Goal: Task Accomplishment & Management: Manage account settings

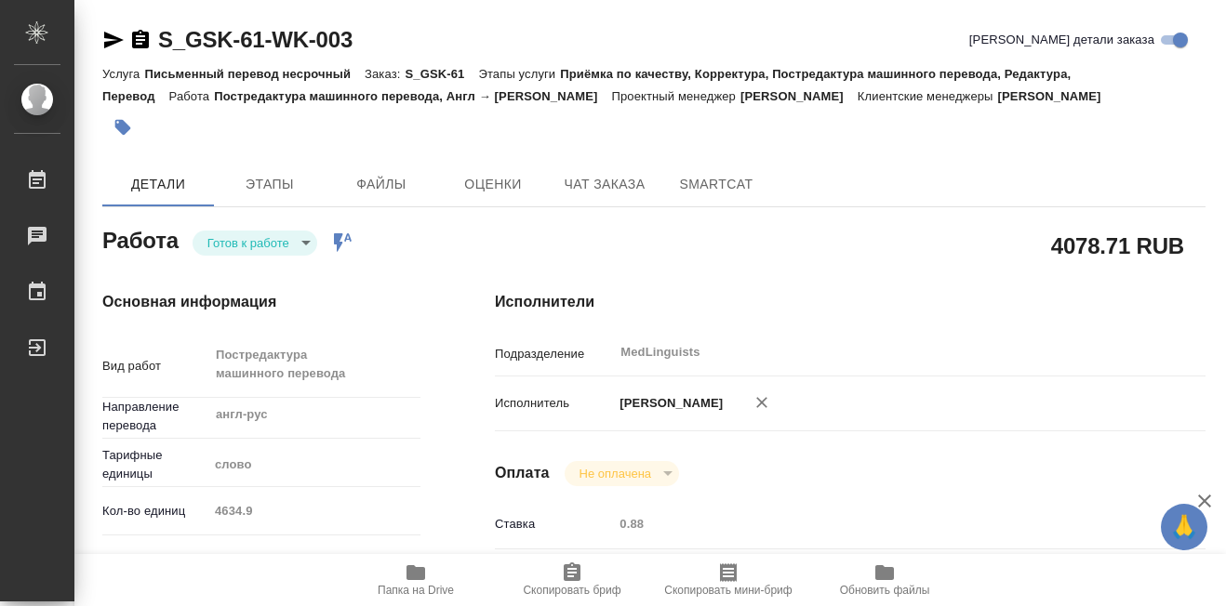
type textarea "x"
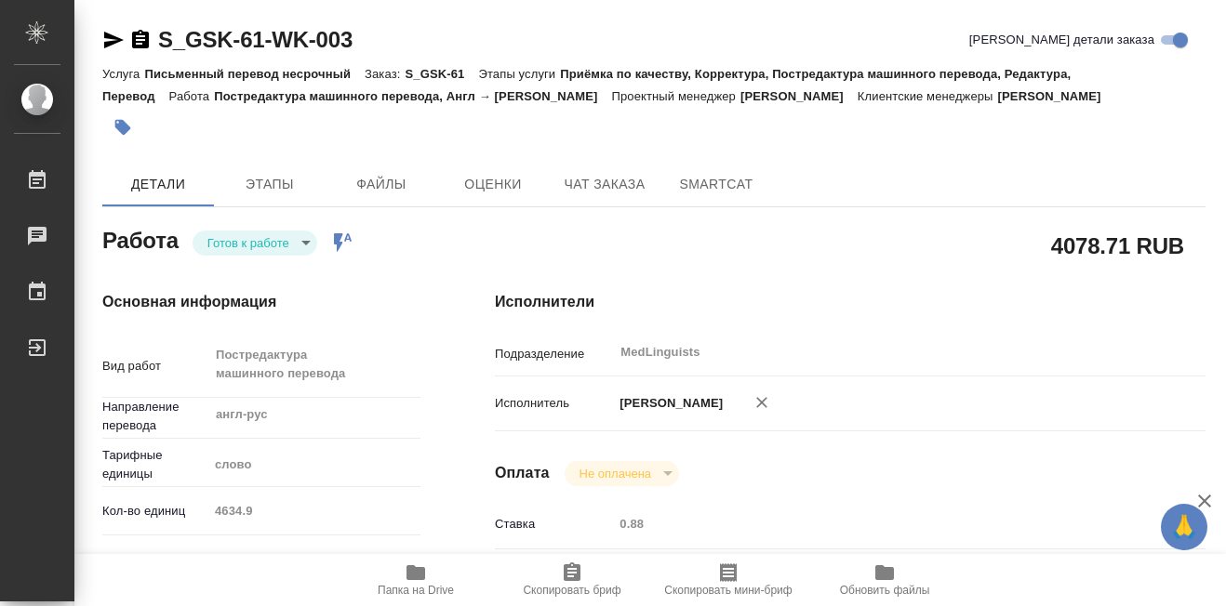
type textarea "x"
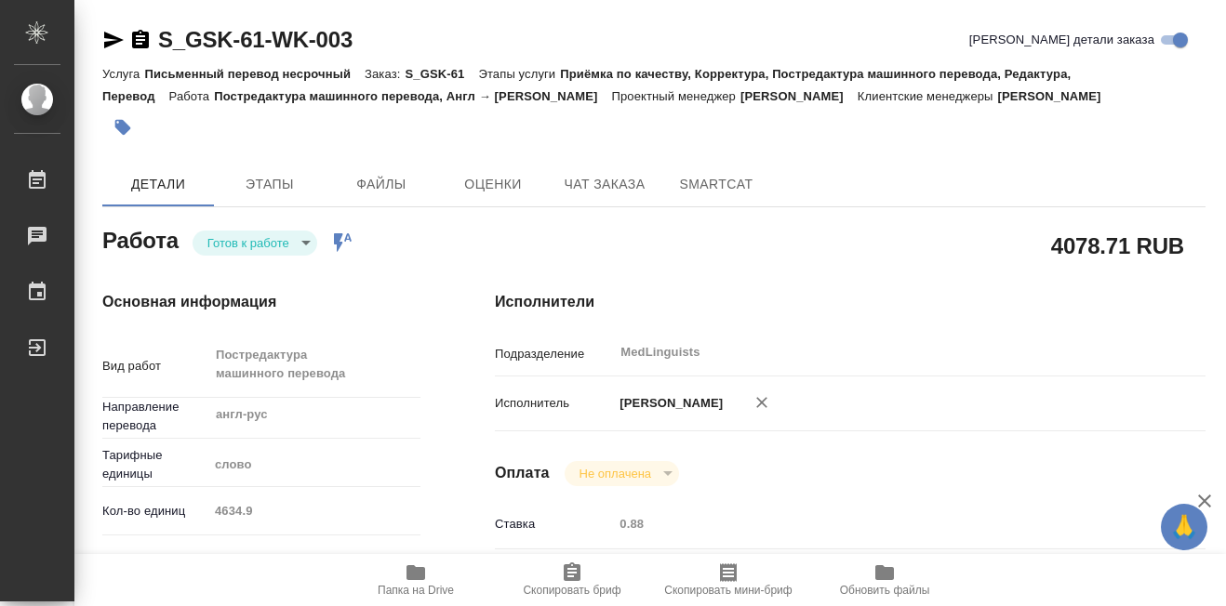
type textarea "x"
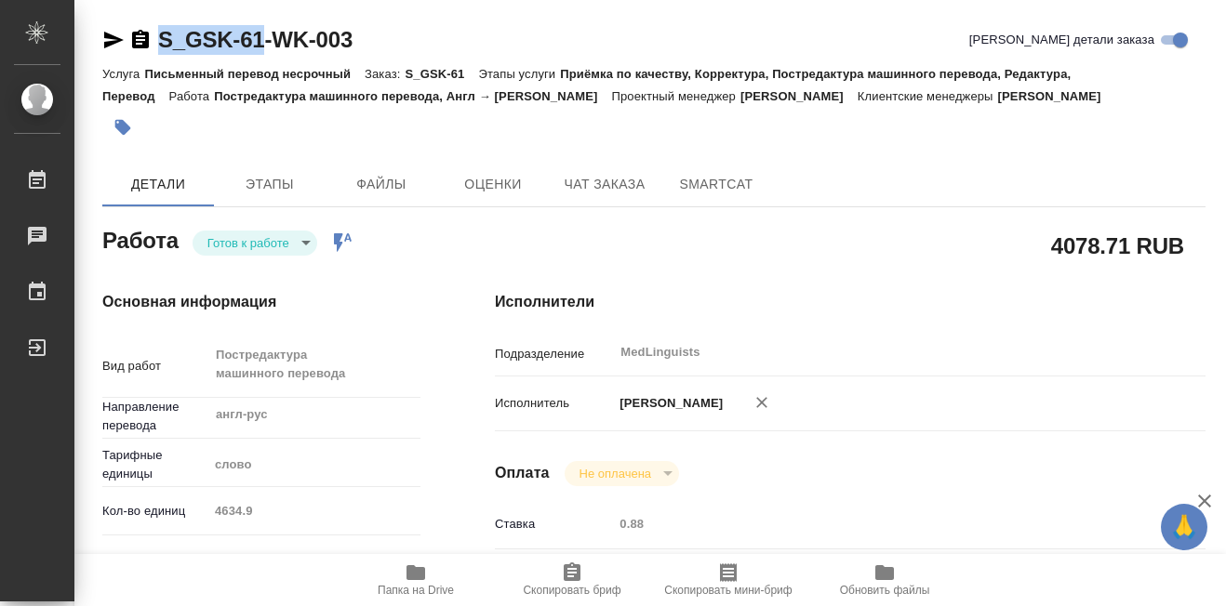
drag, startPoint x: 156, startPoint y: 30, endPoint x: 263, endPoint y: 44, distance: 107.9
click at [263, 44] on div "S_GSK-61-WK-003" at bounding box center [227, 40] width 250 height 30
copy link "S_GSK-61"
click at [303, 242] on body "🙏 .cls-1 fill:#fff; AWATERA [PERSON_NAME] 0 Чаты График Выйти S_GSK-61-WK-003 К…" at bounding box center [613, 303] width 1226 height 606
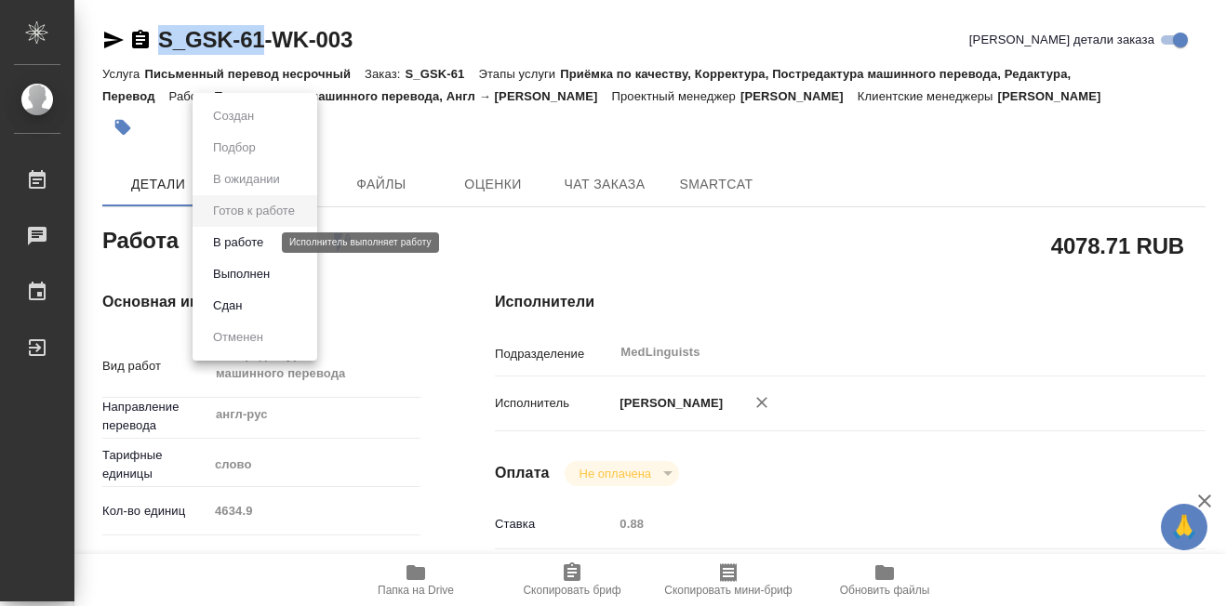
click at [254, 239] on button "В работе" at bounding box center [237, 242] width 61 height 20
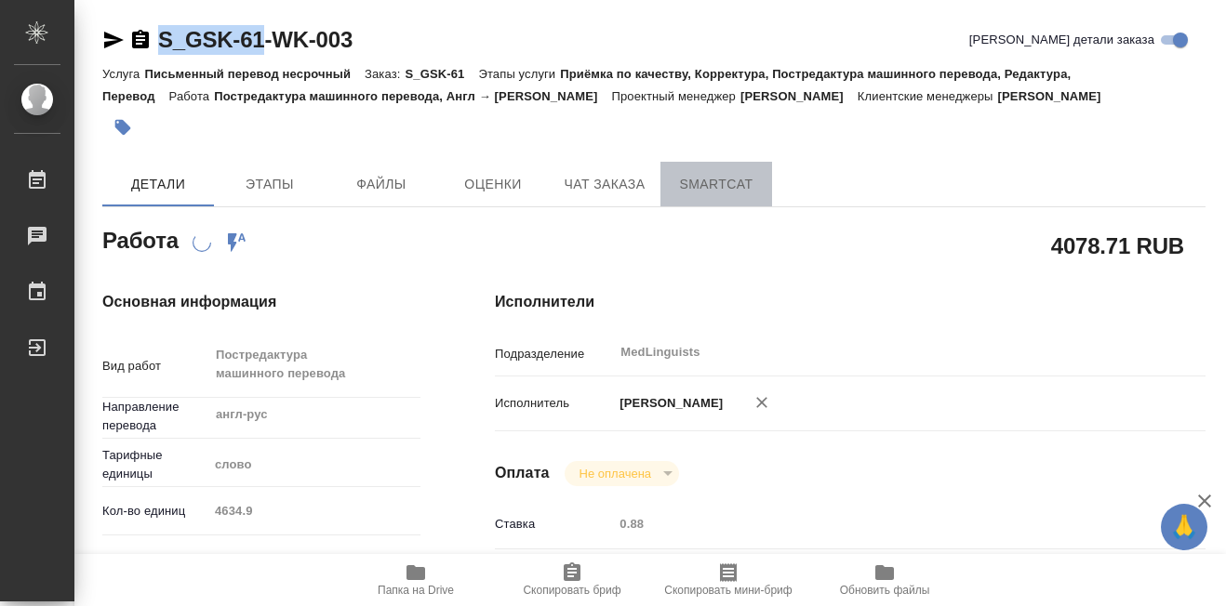
click at [715, 193] on span "SmartCat" at bounding box center [715, 184] width 89 height 23
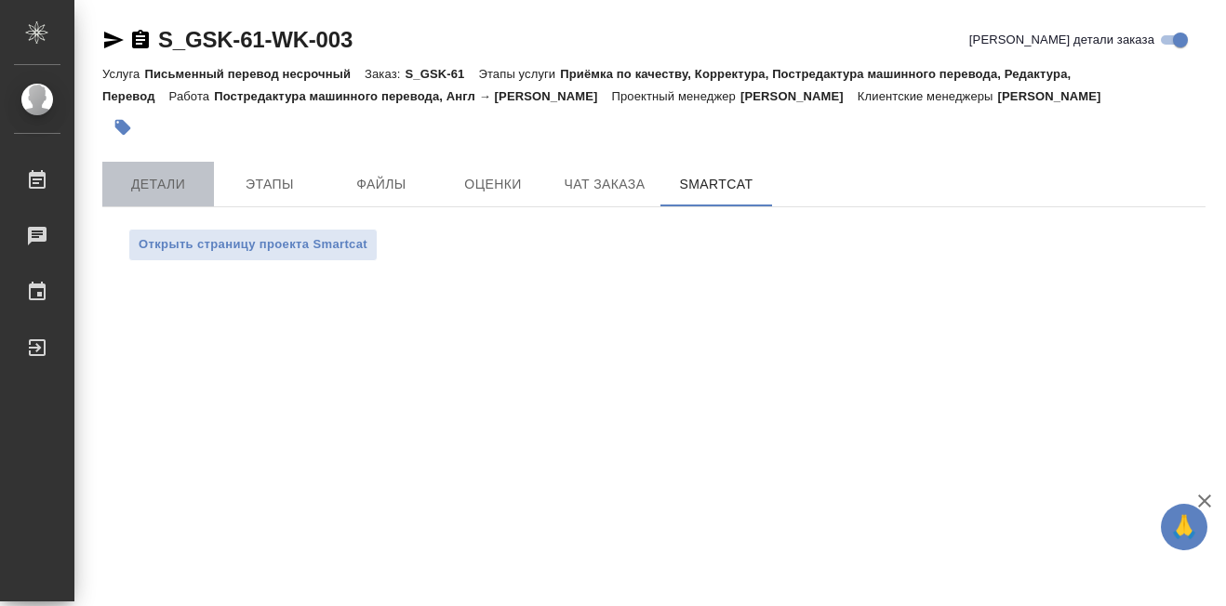
click at [180, 189] on span "Детали" at bounding box center [157, 184] width 89 height 23
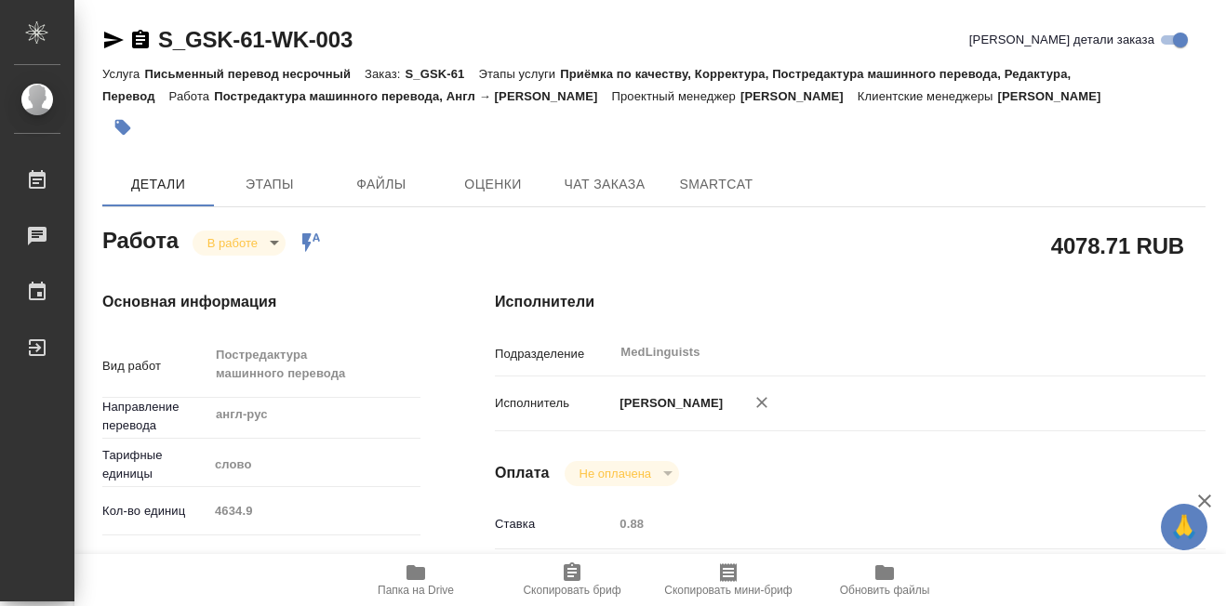
type textarea "x"
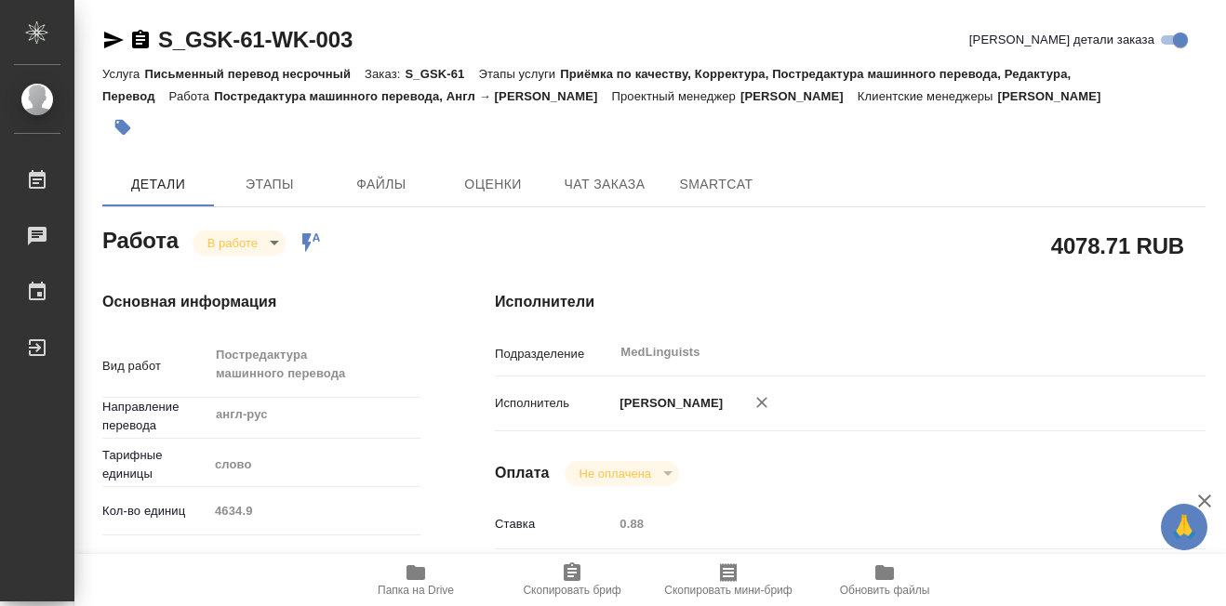
type textarea "x"
